Goal: Check status: Check status

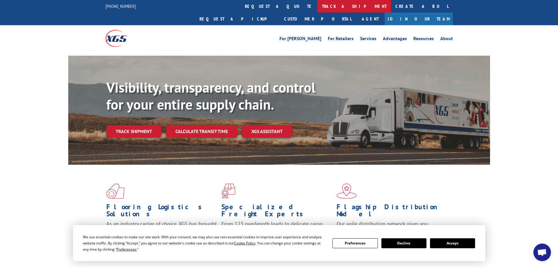
click at [318, 5] on link "track a shipment" at bounding box center [355, 6] width 74 height 13
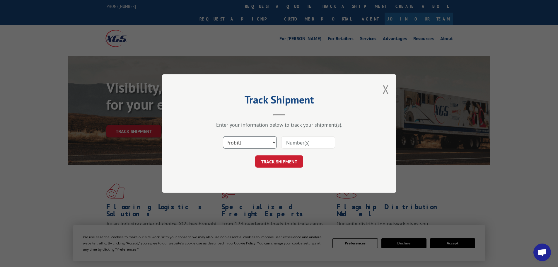
click at [250, 144] on select "Select category... Probill BOL PO" at bounding box center [250, 142] width 54 height 12
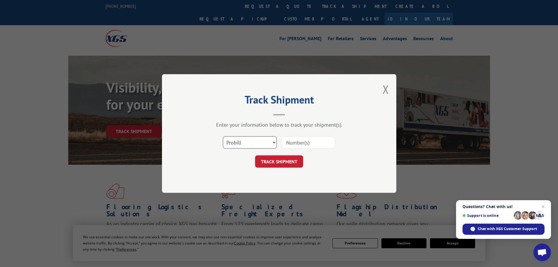
select select "bol"
click at [223, 136] on select "Select category... Probill BOL PO" at bounding box center [250, 142] width 54 height 12
click at [287, 141] on input at bounding box center [308, 142] width 54 height 12
paste input "15340060"
type input "15340060"
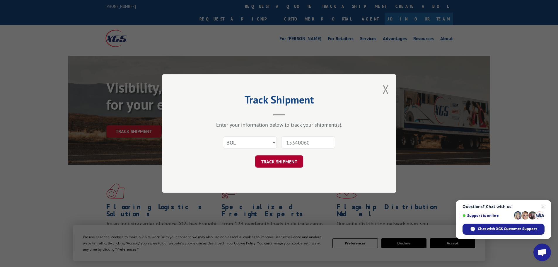
click at [283, 164] on button "TRACK SHIPMENT" at bounding box center [279, 161] width 48 height 12
